Goal: Check status: Check status

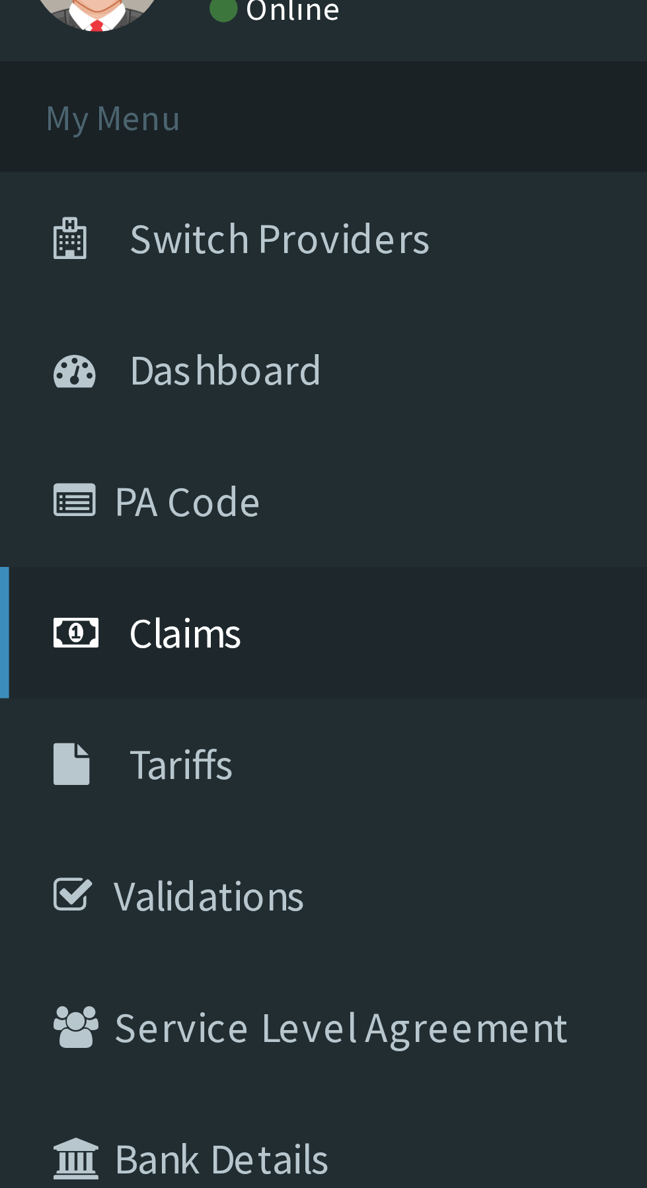
click at [39, 205] on span "Claims" at bounding box center [41, 202] width 26 height 12
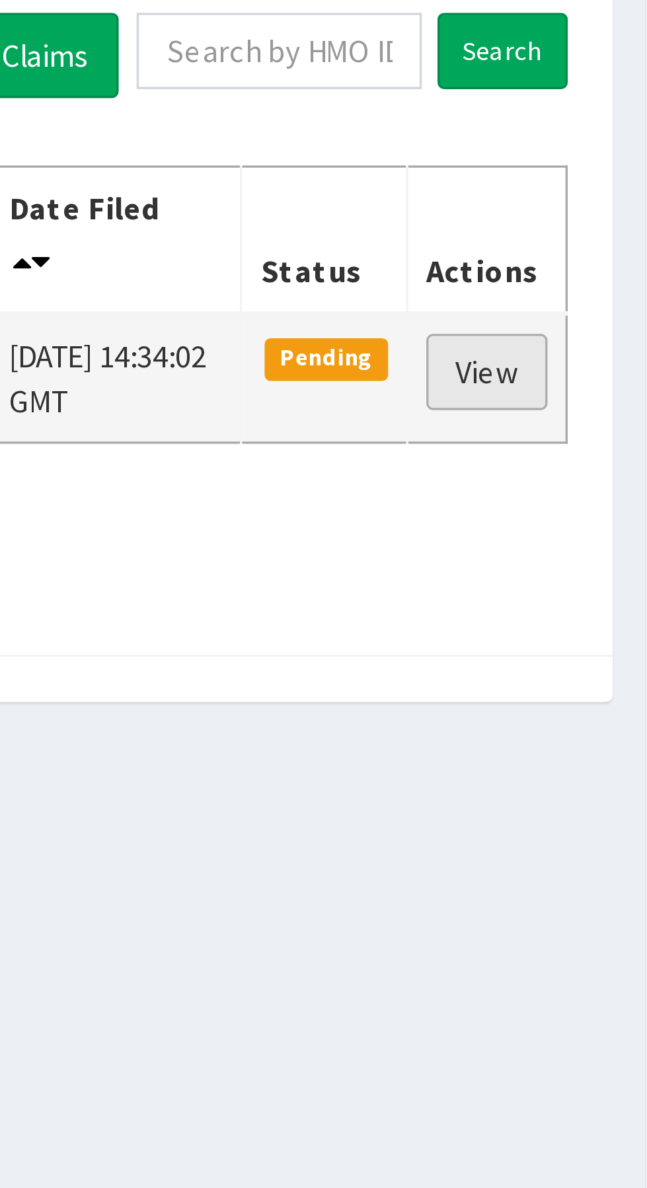
click at [598, 261] on link "View" at bounding box center [600, 265] width 36 height 22
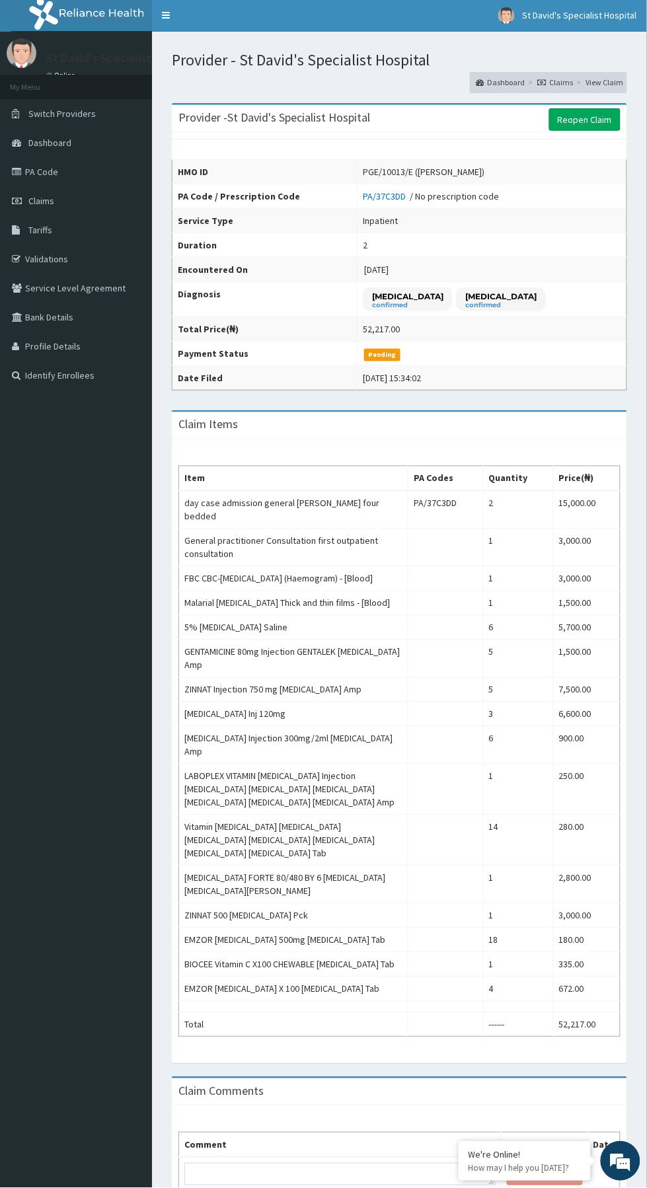
scroll to position [65, 0]
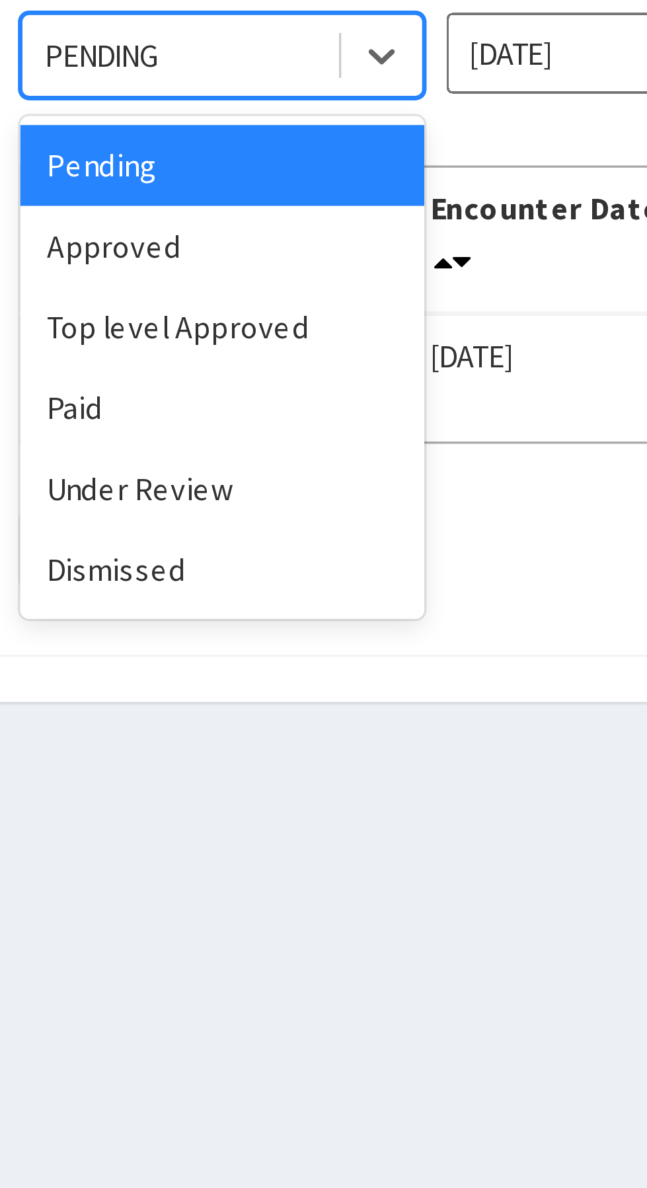
click at [199, 229] on div "Approved" at bounding box center [234, 228] width 119 height 24
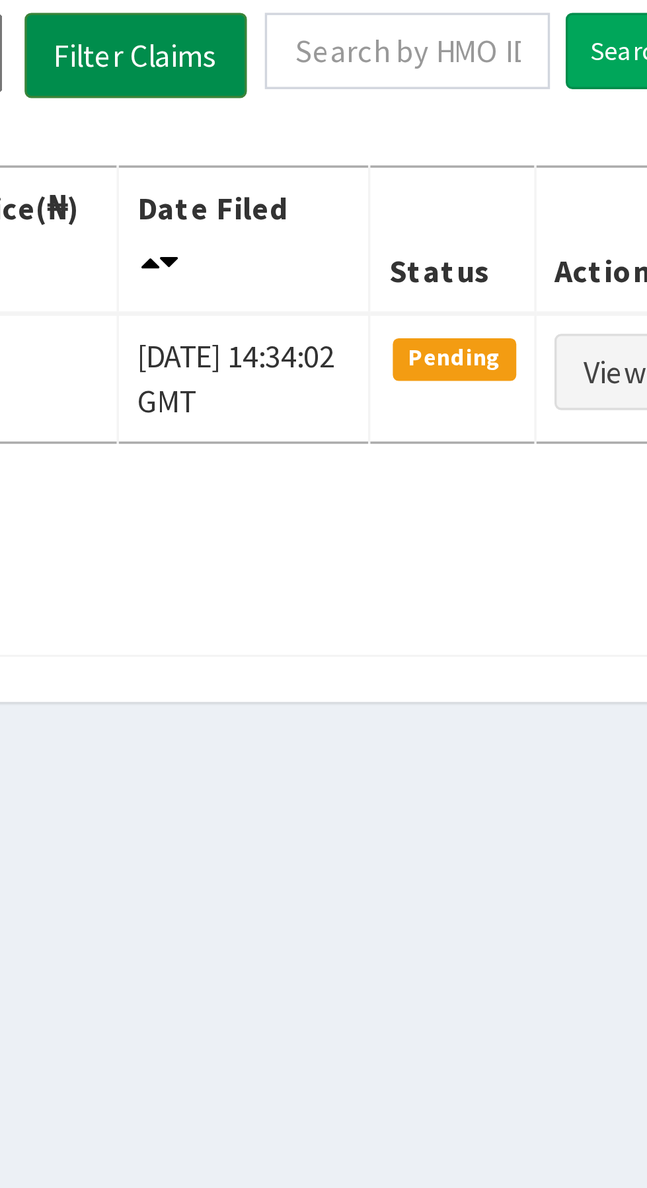
click at [469, 182] on button "Filter Claims" at bounding box center [458, 171] width 65 height 25
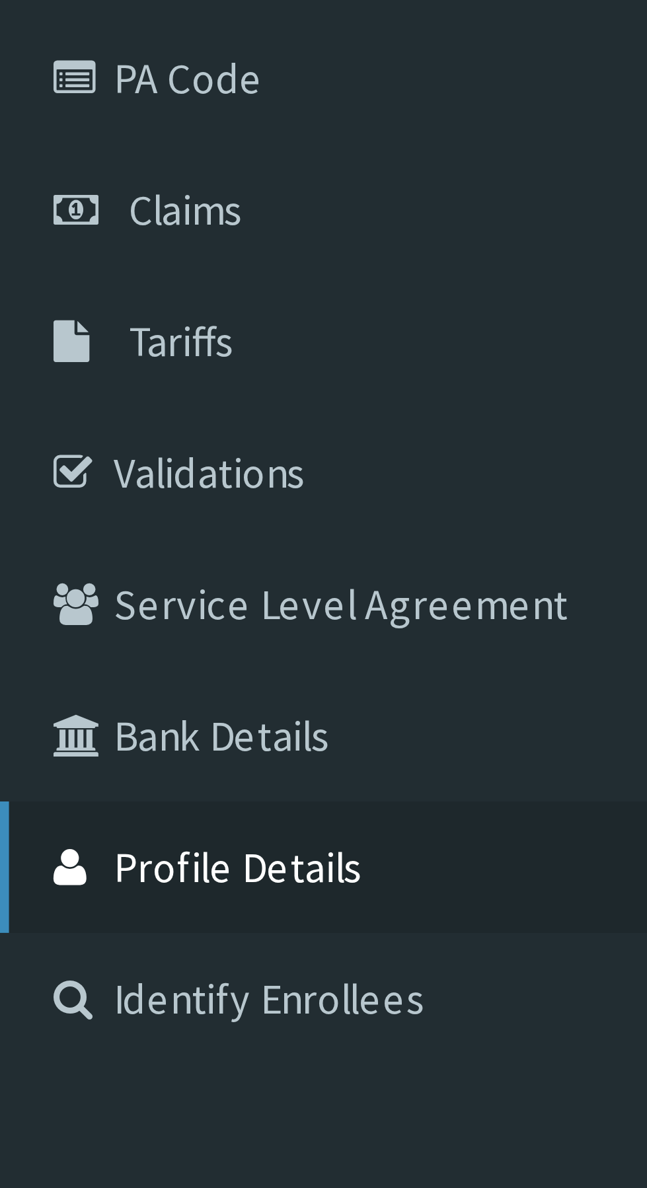
click at [52, 347] on link "Profile Details" at bounding box center [76, 347] width 152 height 29
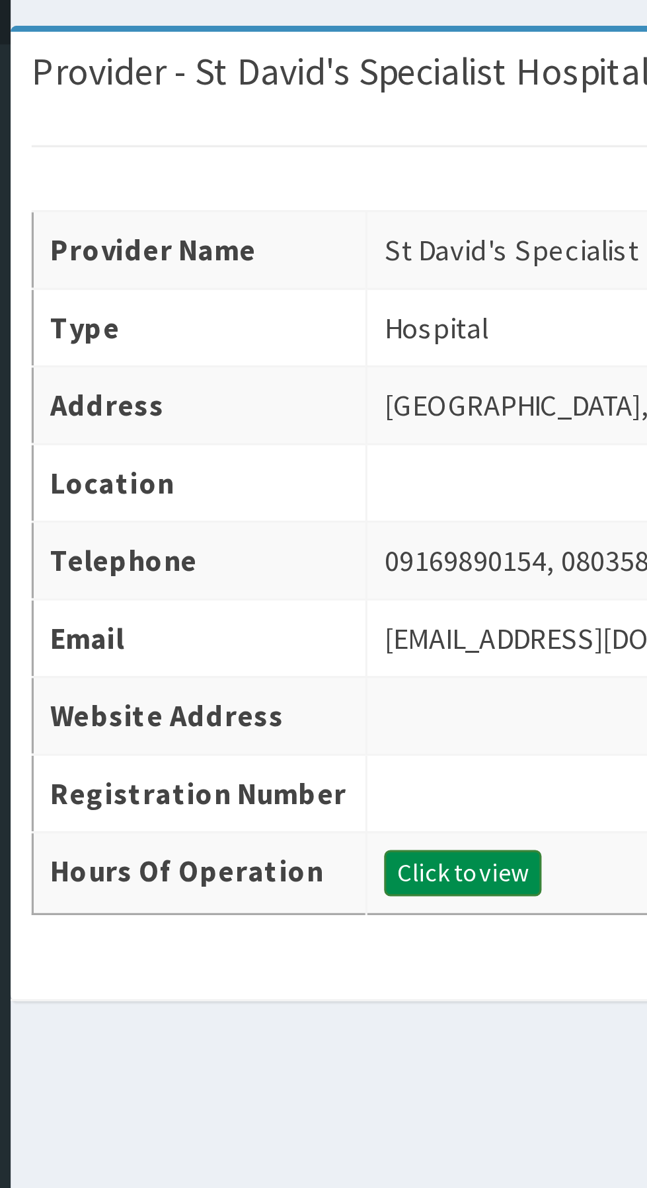
click at [270, 369] on button "Click to view" at bounding box center [295, 361] width 50 height 15
